Goal: Information Seeking & Learning: Understand process/instructions

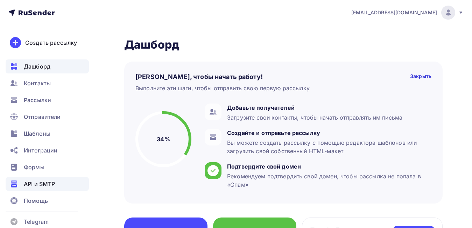
click at [42, 183] on span "API и SMTP" at bounding box center [39, 184] width 31 height 8
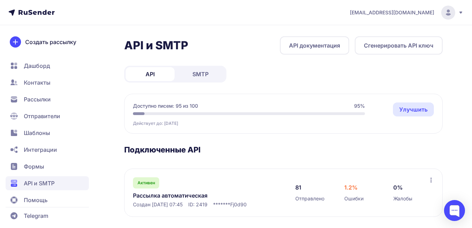
click at [181, 195] on link "Рассылка автоматическая" at bounding box center [204, 195] width 143 height 8
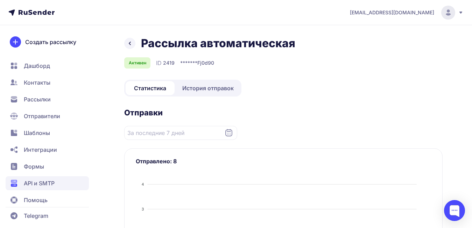
click at [213, 92] on span "История отправок" at bounding box center [207, 88] width 51 height 8
